Goal: Task Accomplishment & Management: Complete application form

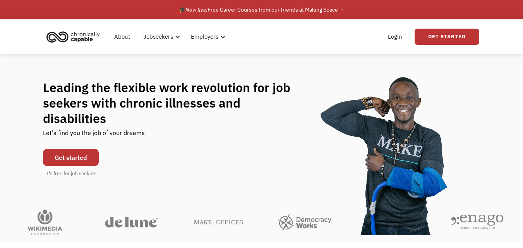
click at [73, 149] on link "Get started" at bounding box center [71, 157] width 56 height 17
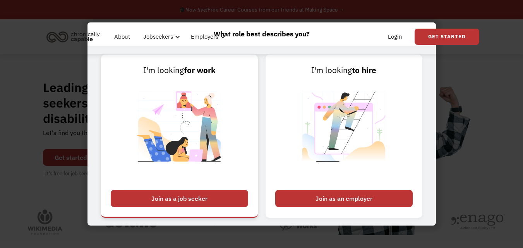
click at [154, 202] on div "Join as a job seeker" at bounding box center [179, 198] width 137 height 17
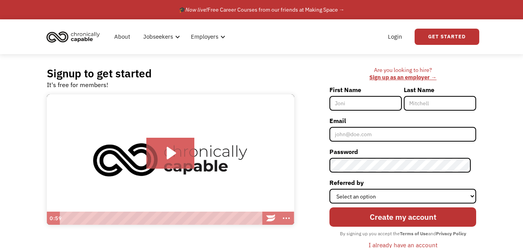
click at [358, 99] on input "First Name" at bounding box center [365, 103] width 72 height 15
type input "d"
type input "[PERSON_NAME]"
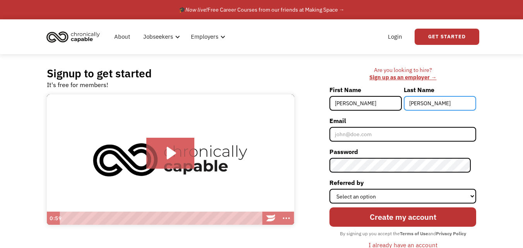
type input "Loges"
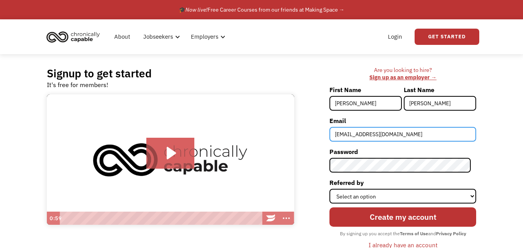
type input "dll562001@yahoo.com"
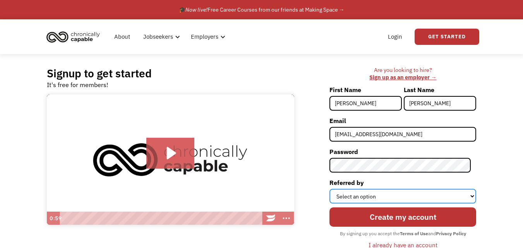
click at [473, 194] on select "Select an option Instagram Facebook Twitter Search Engine News Article Word of …" at bounding box center [402, 196] width 147 height 15
select select "Other"
click at [335, 189] on select "Select an option Instagram Facebook Twitter Search Engine News Article Word of …" at bounding box center [402, 196] width 147 height 15
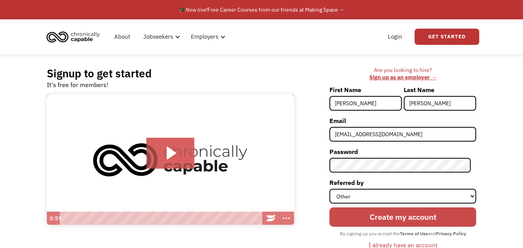
click at [445, 213] on input "Create my account" at bounding box center [402, 216] width 147 height 19
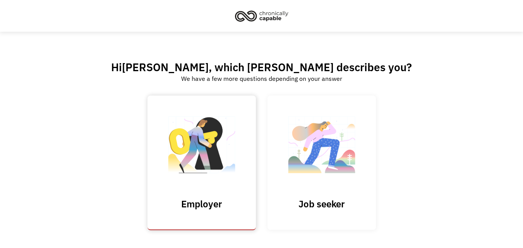
click at [223, 148] on input "Submit" at bounding box center [201, 163] width 108 height 135
type input "Please wait..."
click at [315, 168] on img at bounding box center [321, 148] width 77 height 75
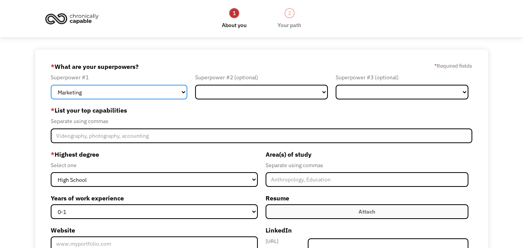
click at [183, 93] on select "Marketing Human Resources Finance Technology Operations Sales Industrial & Manu…" at bounding box center [119, 92] width 137 height 15
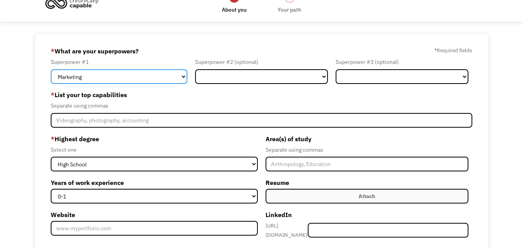
scroll to position [57, 0]
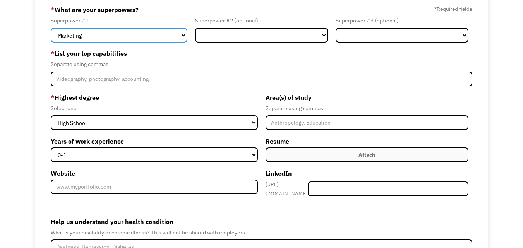
click at [184, 33] on select "Marketing Human Resources Finance Technology Operations Sales Industrial & Manu…" at bounding box center [119, 35] width 137 height 15
select select "Science & Education"
click at [51, 28] on select "Marketing Human Resources Finance Technology Operations Sales Industrial & Manu…" at bounding box center [119, 35] width 137 height 15
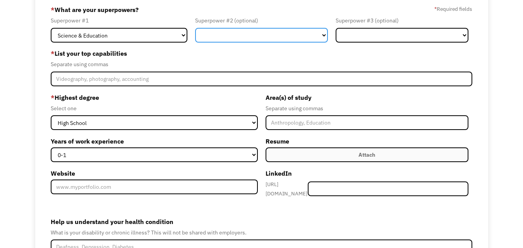
click at [322, 35] on select "Marketing Human Resources Finance Technology Operations Sales Industrial & Manu…" at bounding box center [261, 35] width 133 height 15
select select "Customer Service"
click at [195, 28] on select "Marketing Human Resources Finance Technology Operations Sales Industrial & Manu…" at bounding box center [261, 35] width 133 height 15
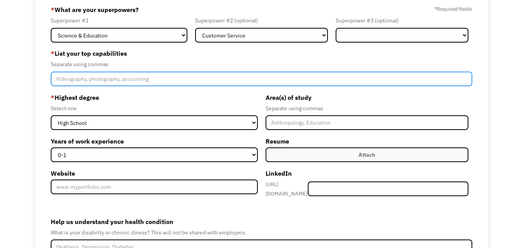
click at [122, 79] on input "Member-Create-Step1" at bounding box center [261, 79] width 421 height 15
type input "crocheting, cashiering"
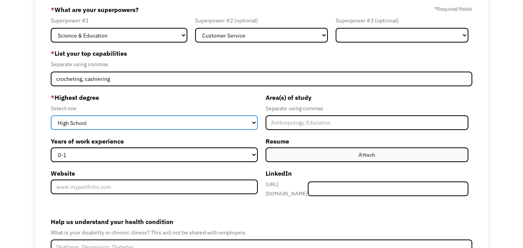
click at [253, 122] on select "High School Associates Bachelors Master's PhD" at bounding box center [154, 122] width 207 height 15
select select "masters"
click at [51, 115] on select "High School Associates Bachelors Master's PhD" at bounding box center [154, 122] width 207 height 15
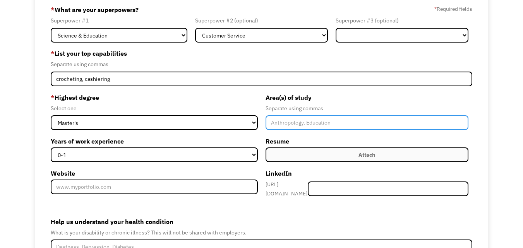
click at [287, 121] on input "Member-Create-Step1" at bounding box center [366, 122] width 203 height 15
type input "Early Childhood, Elementary, Early Childhood Special Education"
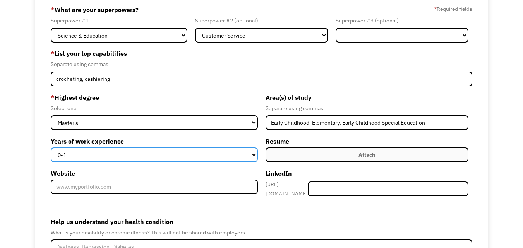
click at [255, 153] on select "0-1 2-4 5-10 11-15 15+" at bounding box center [154, 154] width 207 height 15
select select "11-15"
click at [51, 147] on select "0-1 2-4 5-10 11-15 15+" at bounding box center [154, 154] width 207 height 15
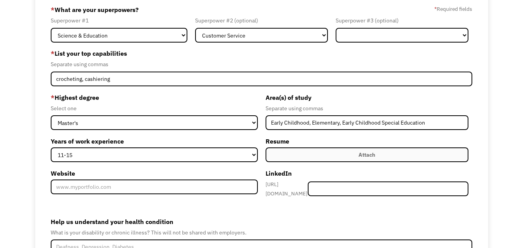
click at [371, 156] on div "Attach" at bounding box center [366, 154] width 17 height 9
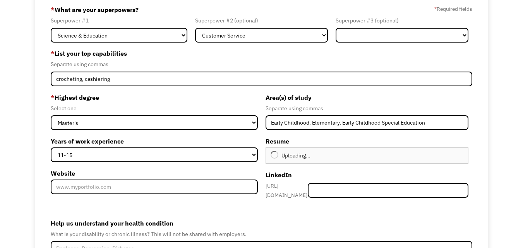
type input "Continue"
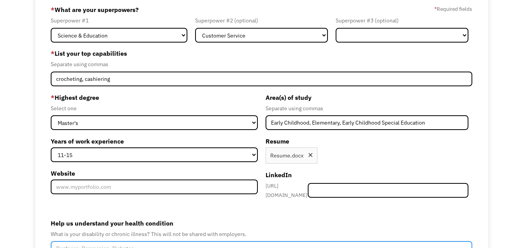
click at [226, 241] on input "Help us understand your health condition" at bounding box center [261, 248] width 421 height 15
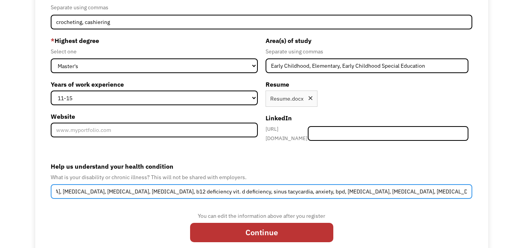
scroll to position [132, 0]
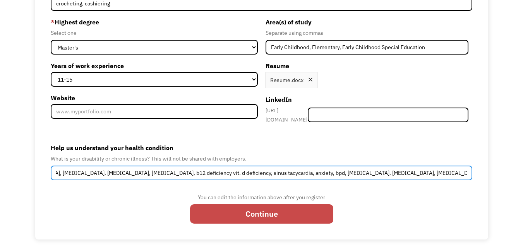
type input "depression, diabetes, high blood pressure, gastroparesis, immune disorder, b12 …"
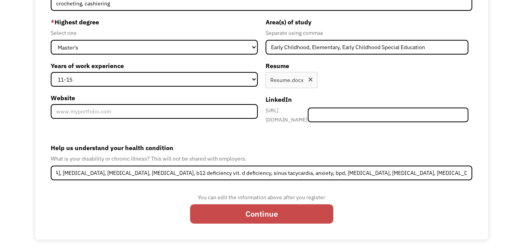
scroll to position [0, 0]
click at [291, 206] on input "Continue" at bounding box center [261, 213] width 143 height 19
type input "Please wait..."
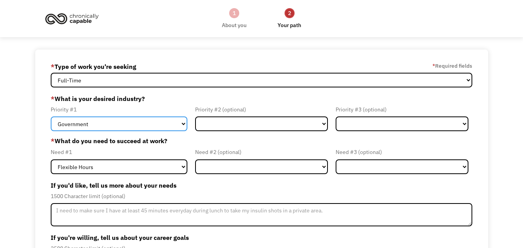
click at [185, 123] on select "Government Finance & Insurance Health & Social Care Tech & Engineering Creative…" at bounding box center [119, 123] width 137 height 15
select select "Education"
click at [51, 116] on select "Government Finance & Insurance Health & Social Care Tech & Engineering Creative…" at bounding box center [119, 123] width 137 height 15
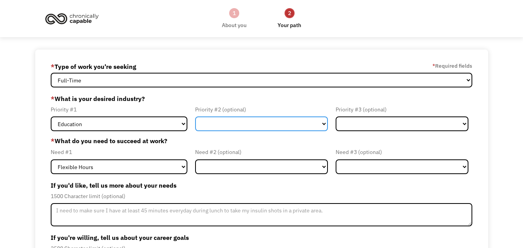
click at [287, 124] on select "Government Finance & Insurance Health & Social Care Tech & Engineering Creative…" at bounding box center [261, 123] width 133 height 15
select select "Administrative"
click at [195, 116] on select "Government Finance & Insurance Health & Social Care Tech & Engineering Creative…" at bounding box center [261, 123] width 133 height 15
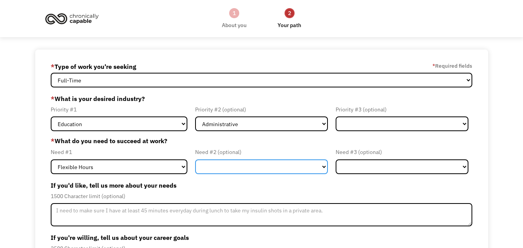
click at [325, 167] on select "Flexible Hours Remote Work Service Animal On-site Accommodations Visual Support…" at bounding box center [261, 166] width 133 height 15
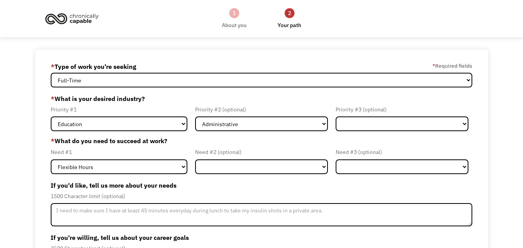
click at [322, 186] on label "If you'd like, tell us more about your needs" at bounding box center [261, 185] width 421 height 12
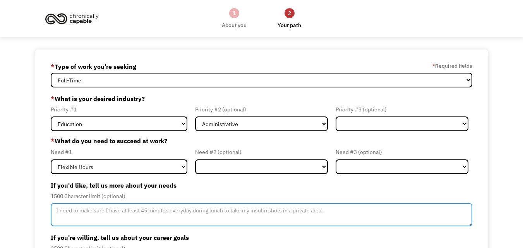
click at [325, 210] on textarea "Member-Update-Form-Step2" at bounding box center [261, 214] width 421 height 23
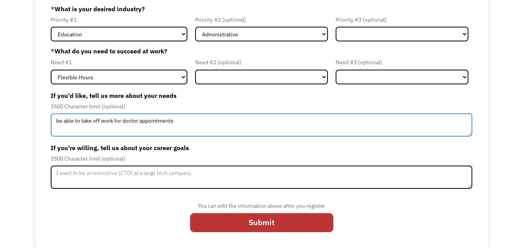
type textarea "be able to take off work for doctor appointments"
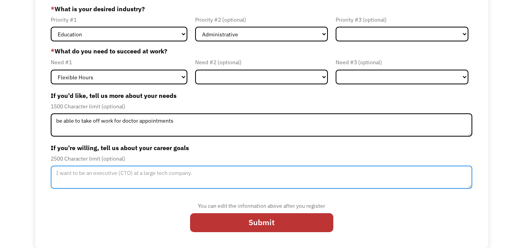
click at [151, 184] on textarea "Member-Update-Form-Step2" at bounding box center [261, 177] width 421 height 23
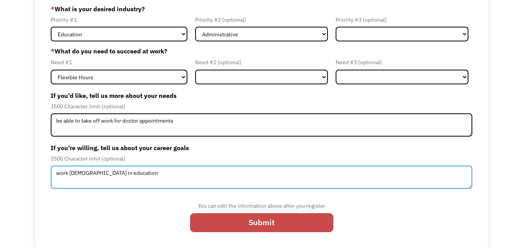
type textarea "work full-time in education"
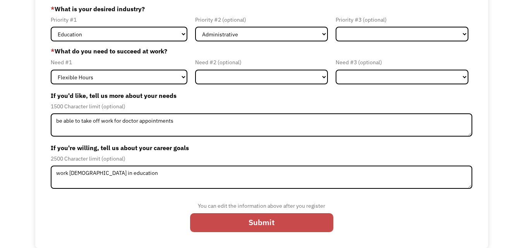
click at [236, 222] on input "Submit" at bounding box center [261, 222] width 143 height 19
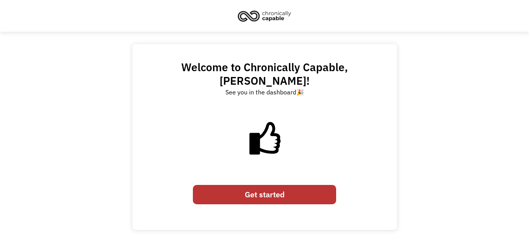
click at [243, 185] on link "Get started" at bounding box center [264, 194] width 143 height 19
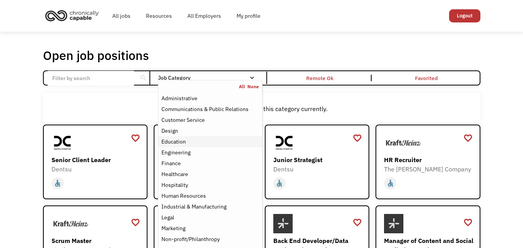
click at [175, 139] on div "Education" at bounding box center [173, 141] width 24 height 9
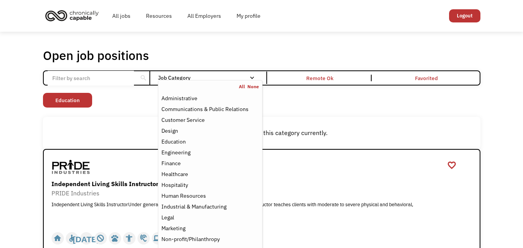
click at [356, 114] on div "Open job positions You have X liked items Search search Filter by category Admi…" at bounding box center [261, 151] width 437 height 207
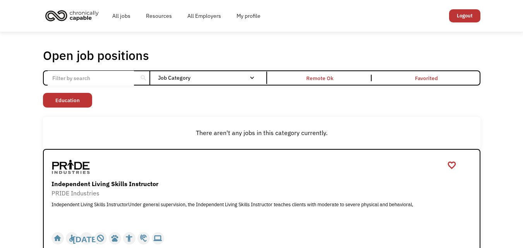
click at [141, 76] on div "search" at bounding box center [143, 78] width 7 height 12
click at [144, 77] on div "search" at bounding box center [143, 78] width 7 height 12
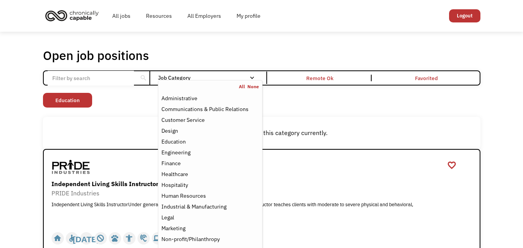
click at [252, 77] on div "Email Form" at bounding box center [251, 77] width 5 height 5
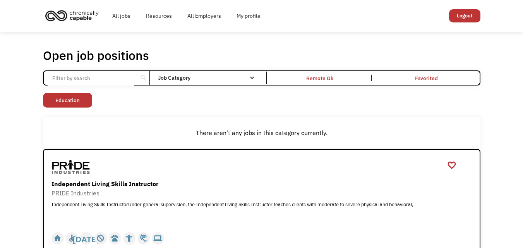
click at [252, 75] on div "Email Form" at bounding box center [251, 77] width 5 height 5
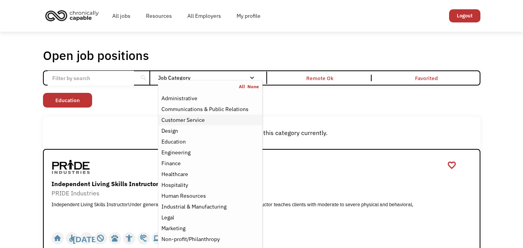
click at [204, 124] on div "Customer Service" at bounding box center [182, 119] width 43 height 9
